Goal: Task Accomplishment & Management: Manage account settings

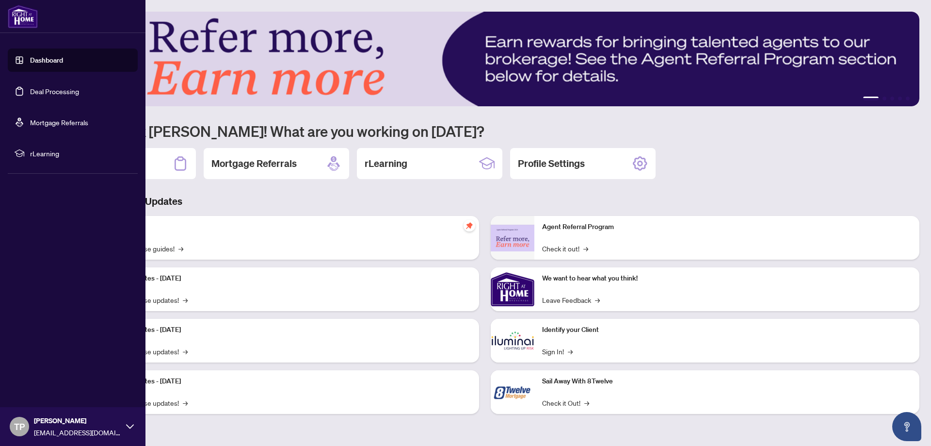
click at [64, 91] on link "Deal Processing" at bounding box center [54, 91] width 49 height 9
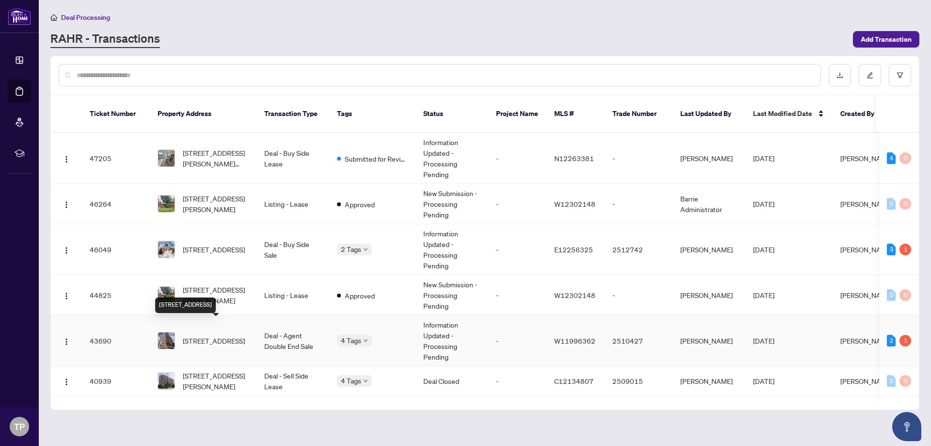
click at [210, 335] on span "[STREET_ADDRESS]" at bounding box center [214, 340] width 62 height 11
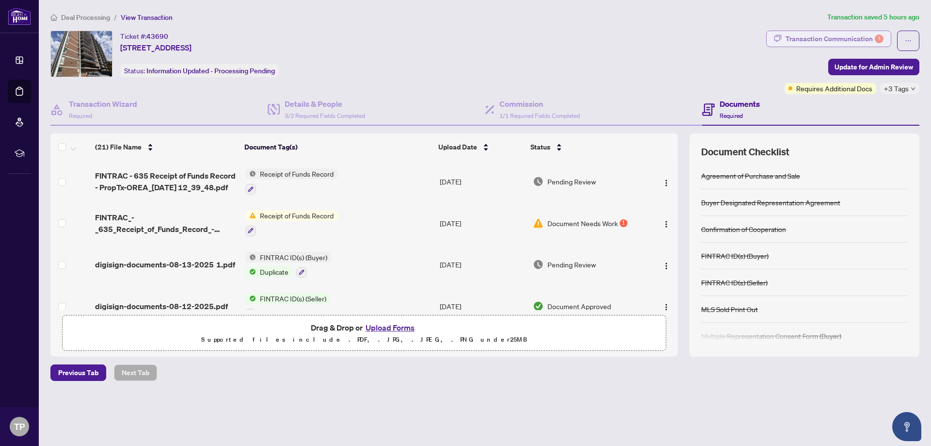
click at [829, 32] on div "Transaction Communication 1" at bounding box center [835, 39] width 98 height 16
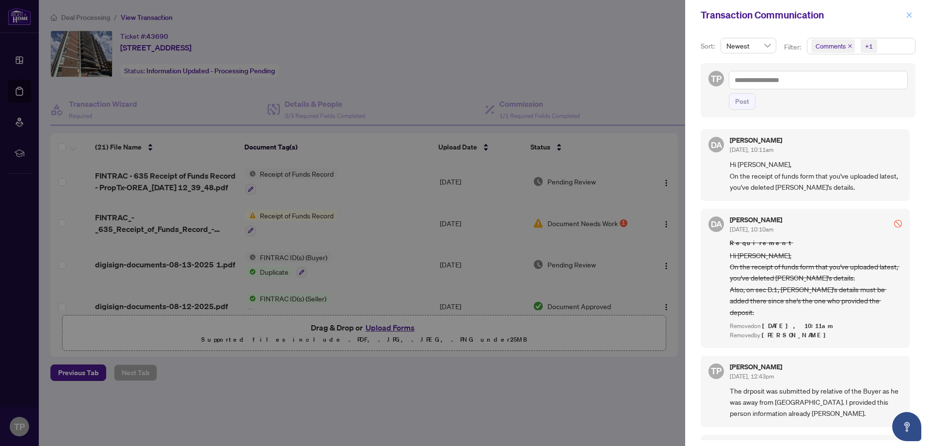
click at [908, 8] on span "button" at bounding box center [909, 15] width 7 height 16
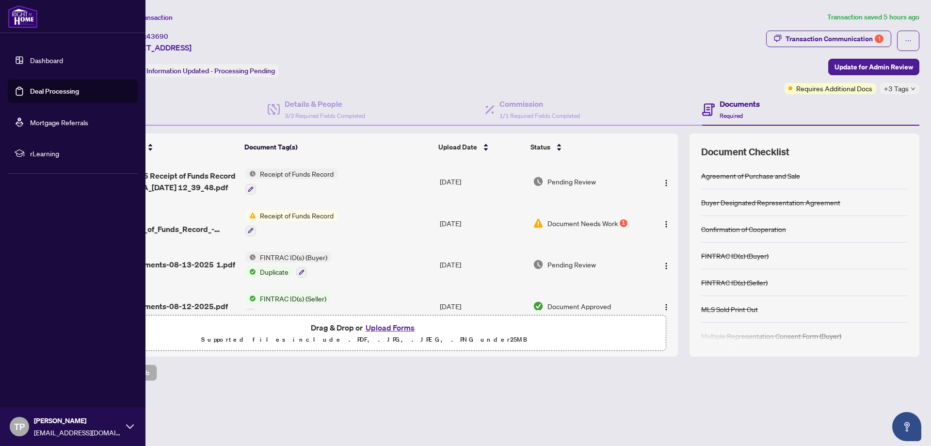
click at [64, 87] on link "Deal Processing" at bounding box center [54, 91] width 49 height 9
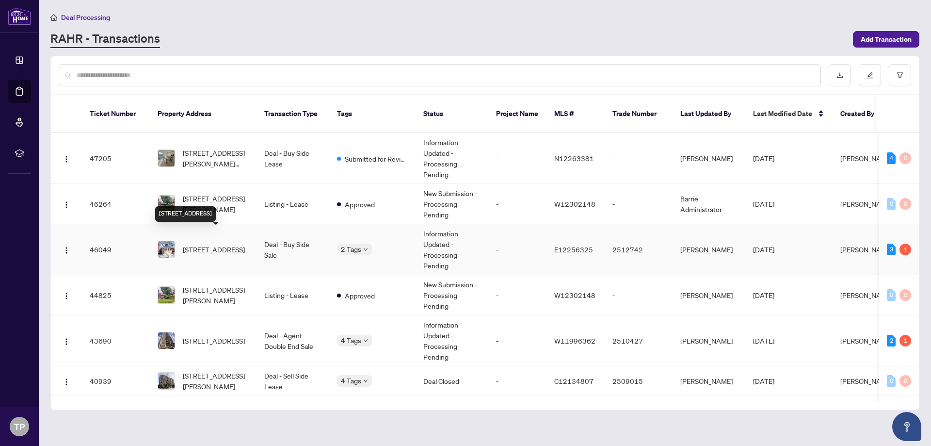
click at [216, 244] on span "[STREET_ADDRESS]" at bounding box center [214, 249] width 62 height 11
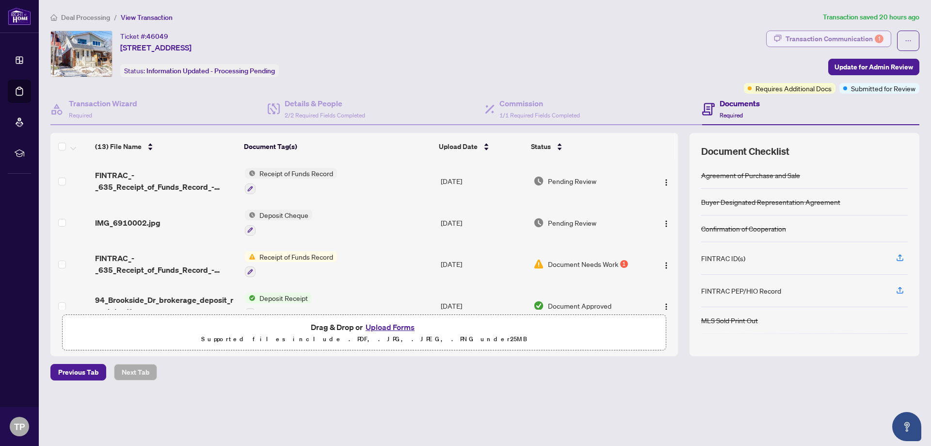
click at [817, 36] on div "Transaction Communication 1" at bounding box center [835, 39] width 98 height 16
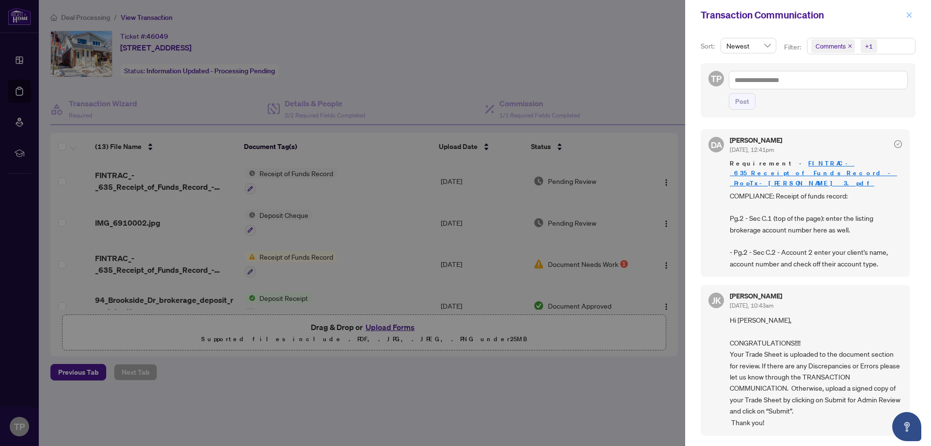
click at [909, 15] on icon "close" at bounding box center [909, 14] width 5 height 5
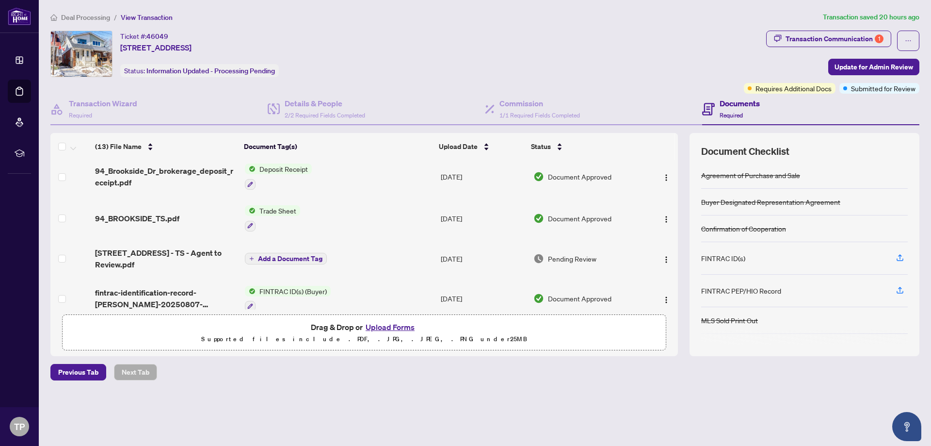
scroll to position [130, 0]
